Goal: Book appointment/travel/reservation

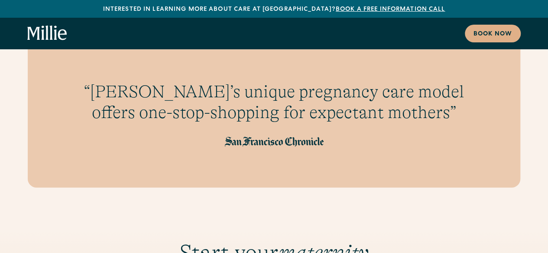
scroll to position [736, 0]
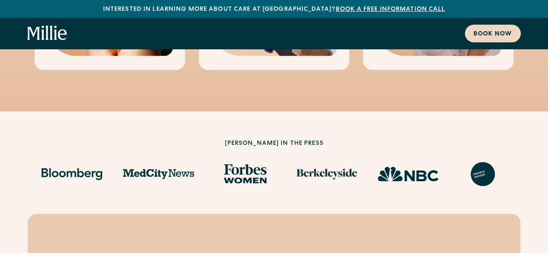
click at [495, 30] on div "Book now" at bounding box center [492, 34] width 39 height 9
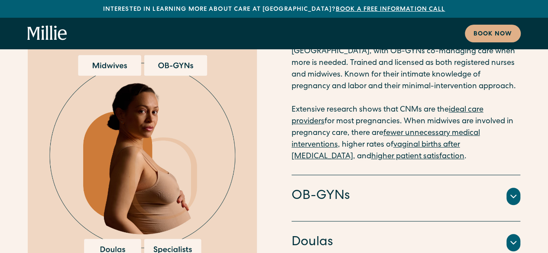
scroll to position [1739, 0]
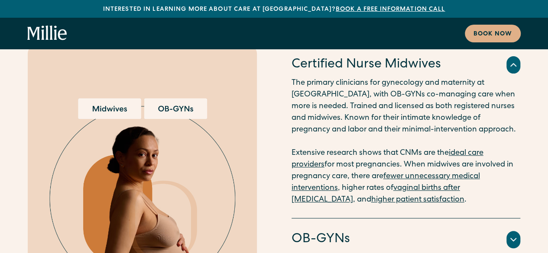
click at [515, 239] on icon at bounding box center [512, 240] width 5 height 3
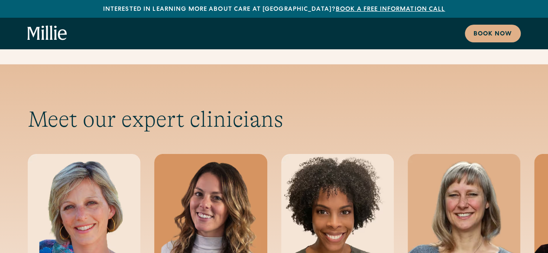
scroll to position [2863, 0]
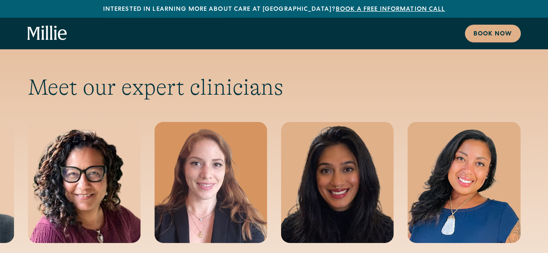
scroll to position [2896, 0]
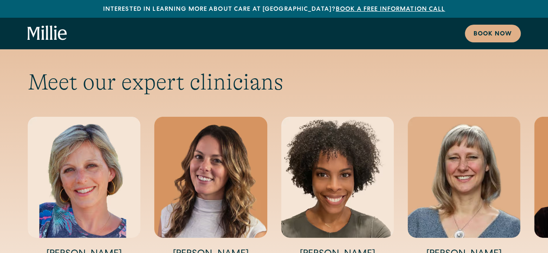
scroll to position [2901, 0]
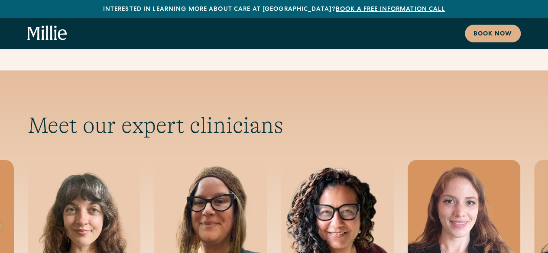
scroll to position [2857, 0]
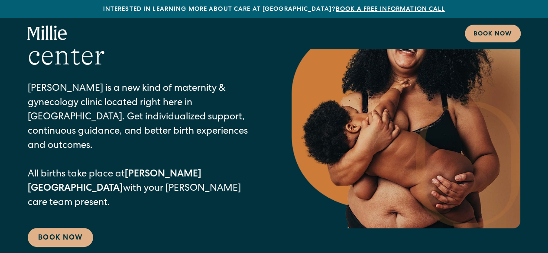
scroll to position [0, 0]
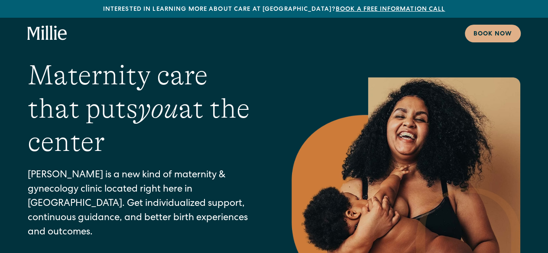
scroll to position [736, 0]
